Goal: Find specific page/section

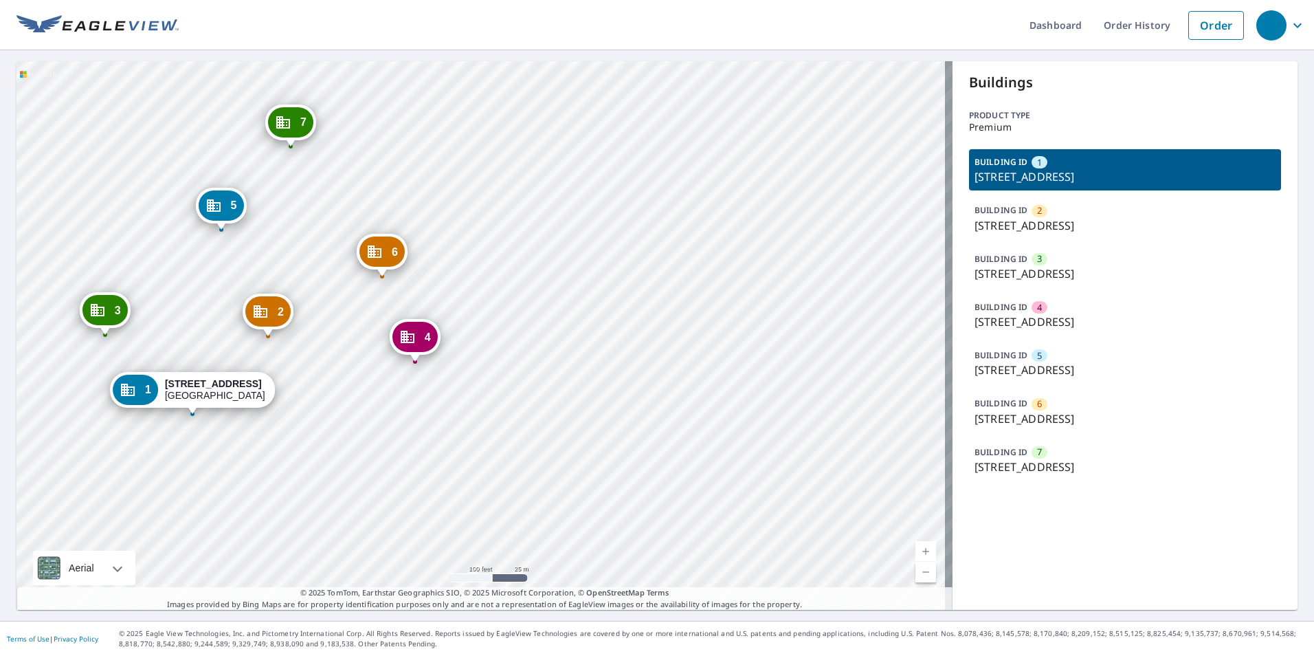
click at [515, 205] on div "2 1719 E Cornwallis Rd Durham, NC 27713 3 1703 E Cornwallis Rd Durham, NC 27713…" at bounding box center [484, 335] width 936 height 548
click at [574, 225] on div "2 1719 E Cornwallis Rd Durham, NC 27713 3 1703 E Cornwallis Rd Durham, NC 27713…" at bounding box center [484, 335] width 936 height 548
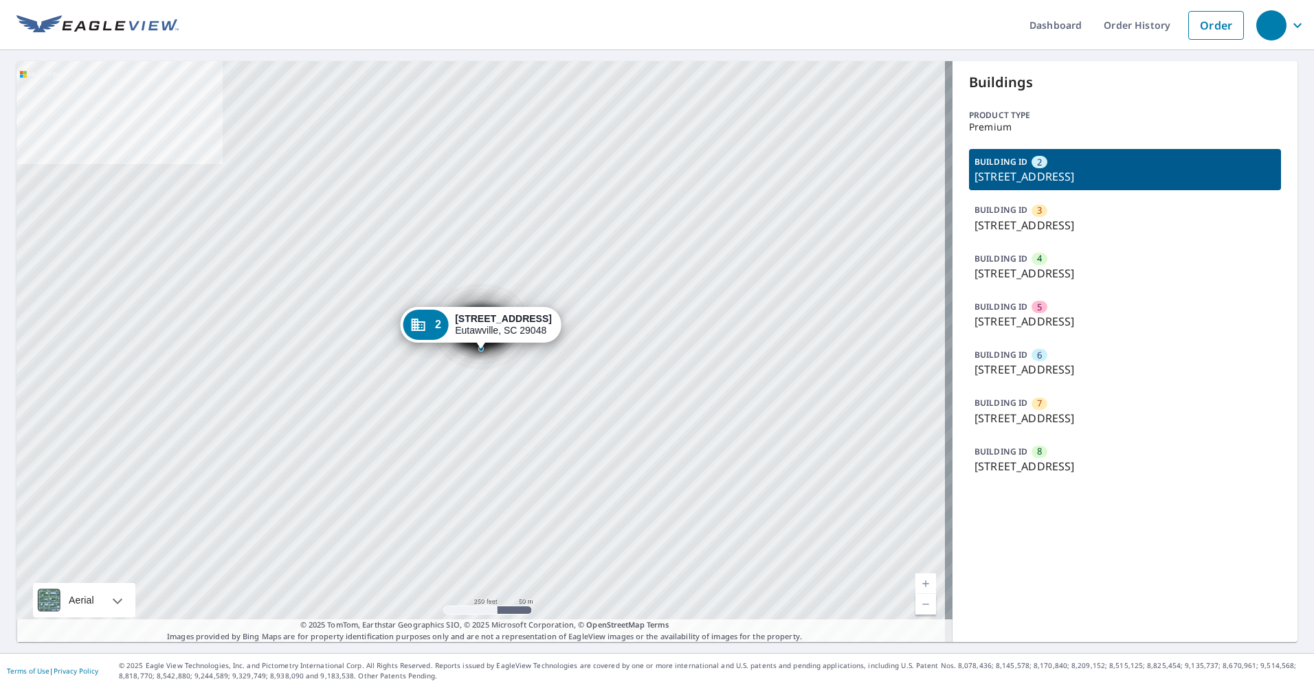
click at [1044, 302] on div "BUILDING ID [GEOGRAPHIC_DATA][STREET_ADDRESS]" at bounding box center [1125, 314] width 312 height 41
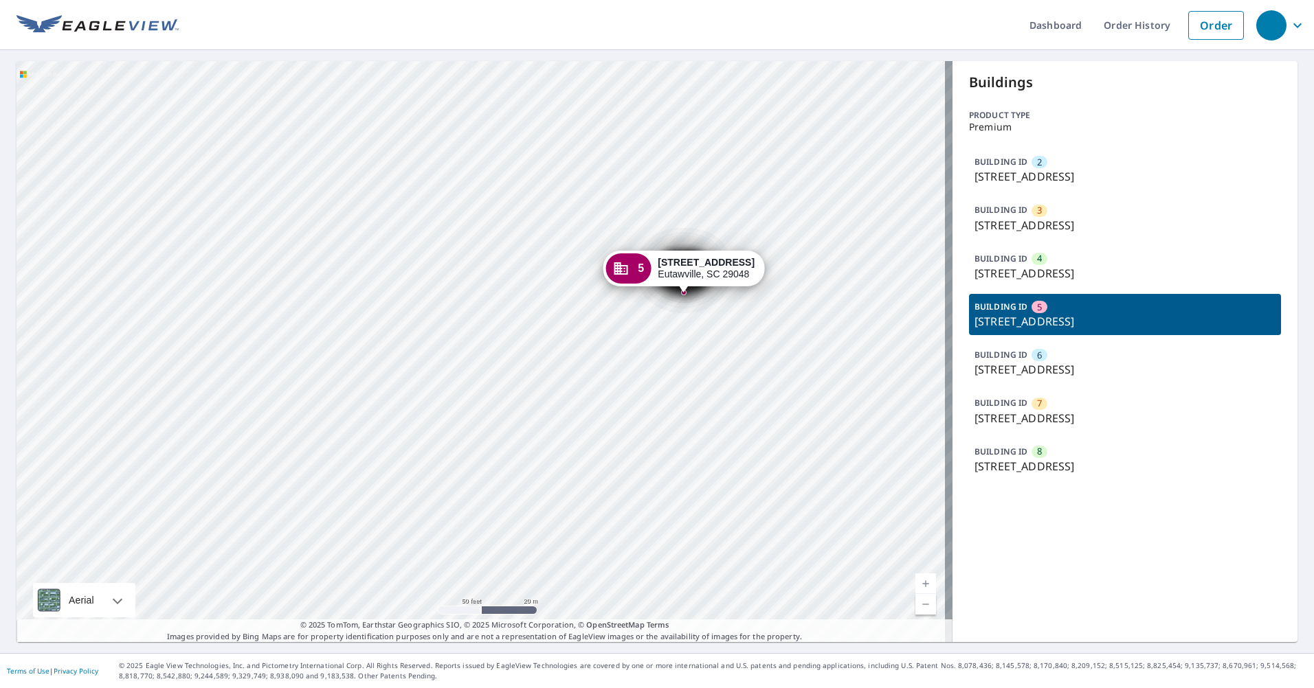
click at [540, 260] on div "2 [STREET_ADDRESS] 3 [STREET_ADDRESS] 4 [STREET_ADDRESS] 6 [STREET_ADDRESS] 7 […" at bounding box center [484, 351] width 936 height 581
click at [517, 232] on div "2 [STREET_ADDRESS] 3 [STREET_ADDRESS] 4 [STREET_ADDRESS] 6 [STREET_ADDRESS] 7 […" at bounding box center [484, 351] width 936 height 581
